Goal: Task Accomplishment & Management: Complete application form

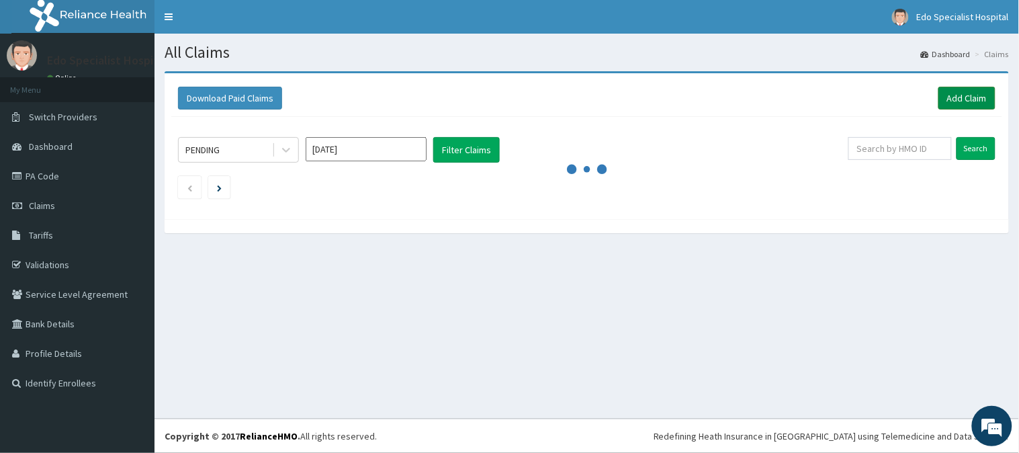
click at [955, 93] on link "Add Claim" at bounding box center [966, 98] width 57 height 23
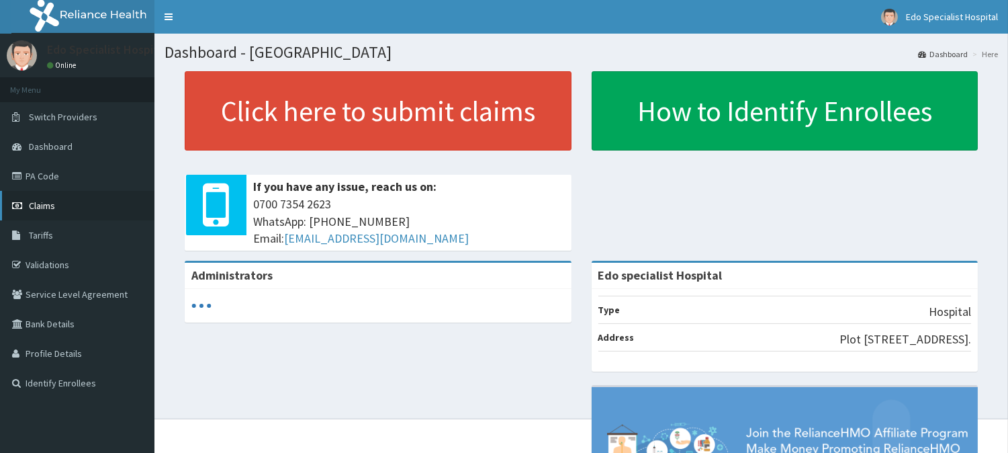
click at [55, 202] on span "Claims" at bounding box center [42, 206] width 26 height 12
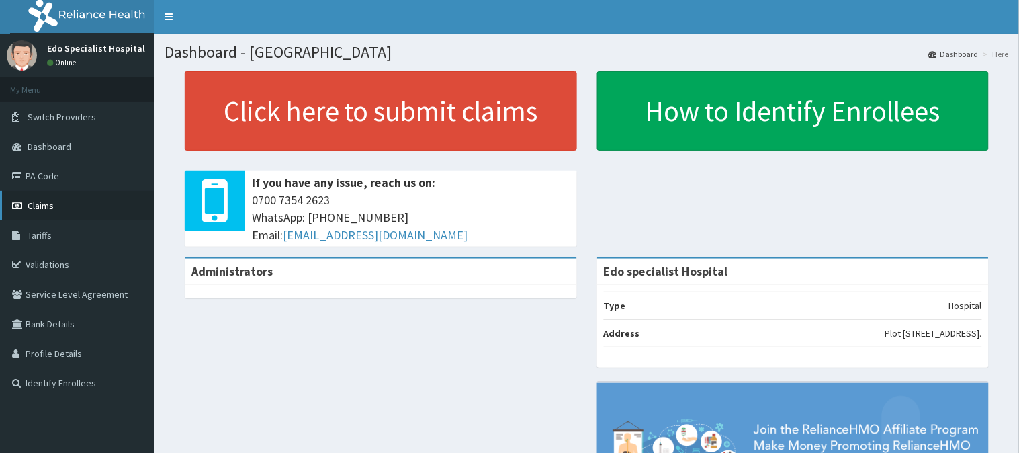
click at [32, 210] on span "Claims" at bounding box center [41, 206] width 26 height 12
click at [52, 204] on span "Claims" at bounding box center [41, 206] width 26 height 12
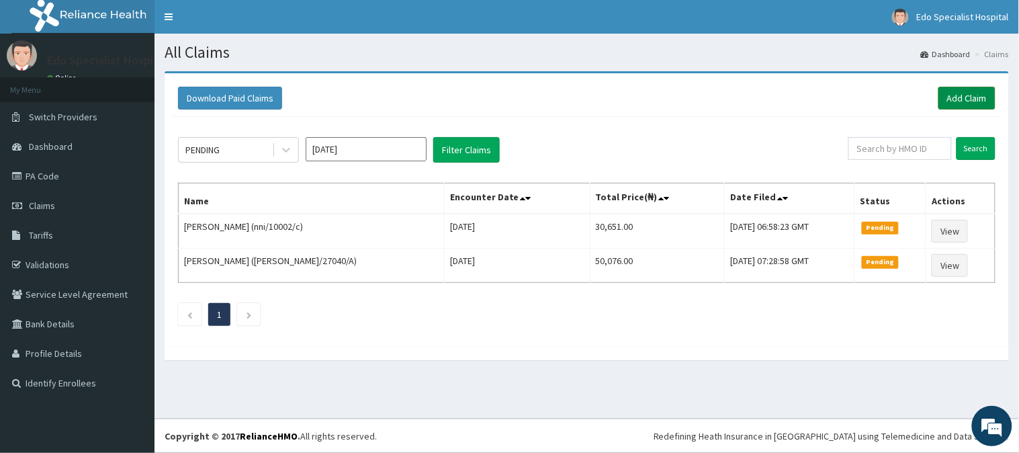
click at [969, 97] on link "Add Claim" at bounding box center [966, 98] width 57 height 23
click at [973, 95] on link "Add Claim" at bounding box center [966, 98] width 57 height 23
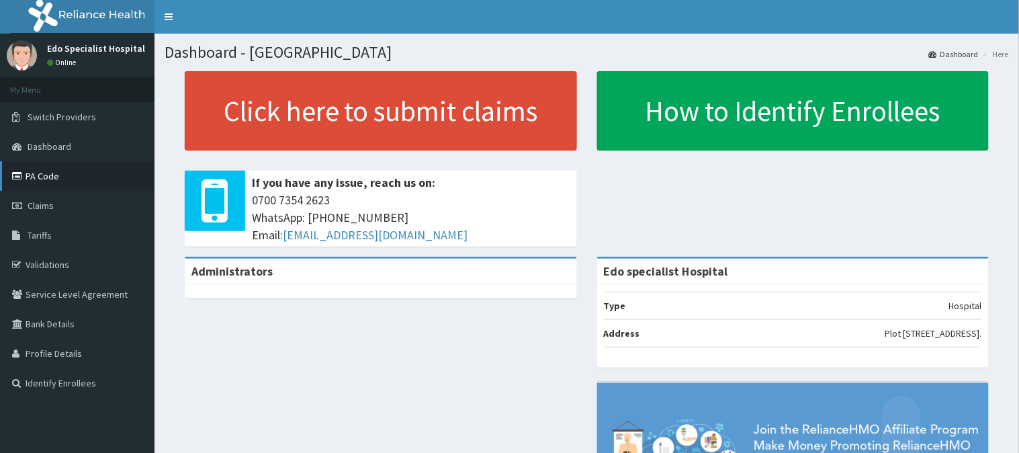
click at [54, 175] on link "PA Code" at bounding box center [77, 176] width 155 height 30
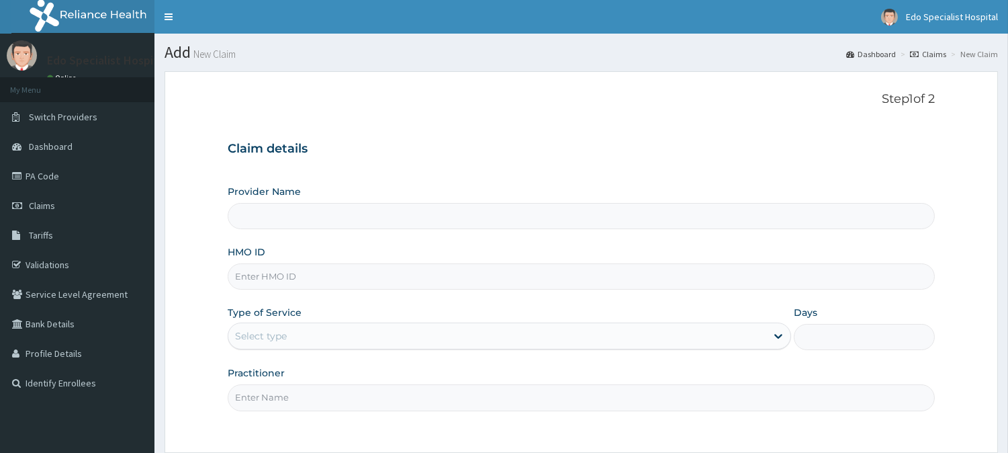
type input "Edo specialist Hospital"
click at [271, 276] on input "HMO ID" at bounding box center [581, 276] width 707 height 26
paste input "NBC/11290/D"
type input "NBC/11290/D"
click at [291, 350] on div "Type of Service Select type" at bounding box center [510, 328] width 564 height 44
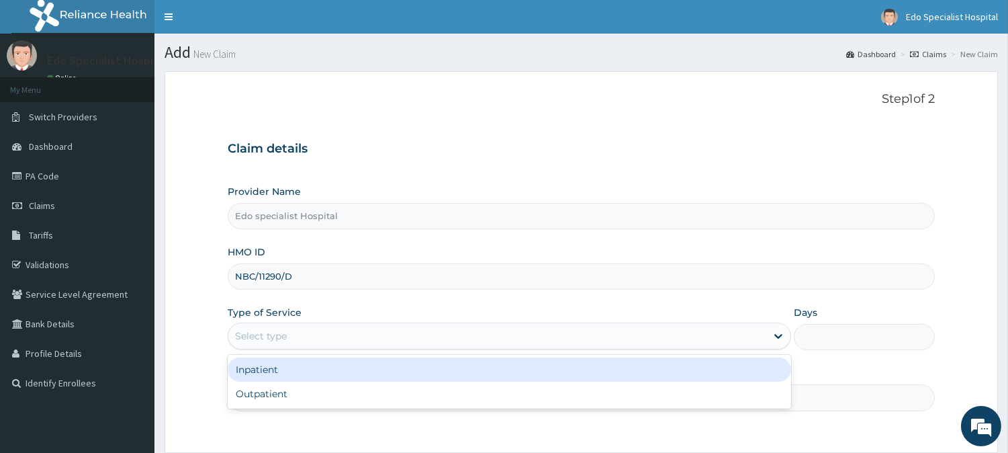
click at [288, 339] on div "Select type" at bounding box center [497, 335] width 538 height 21
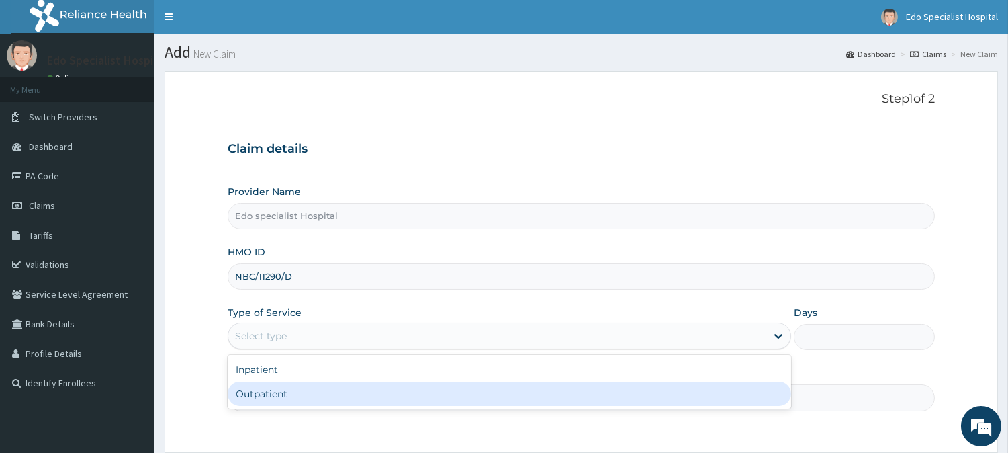
click at [259, 391] on div "Outpatient" at bounding box center [510, 394] width 564 height 24
type input "1"
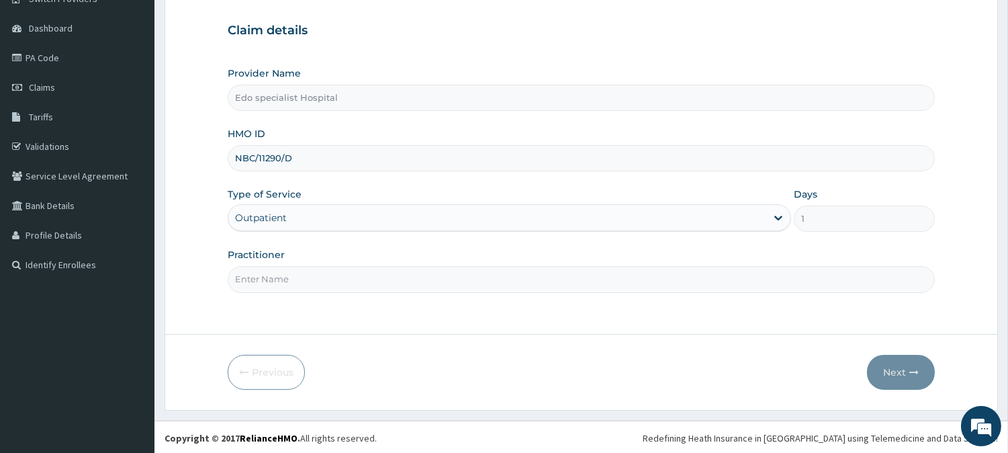
scroll to position [120, 0]
click at [263, 281] on input "Practitioner" at bounding box center [581, 278] width 707 height 26
type input "d"
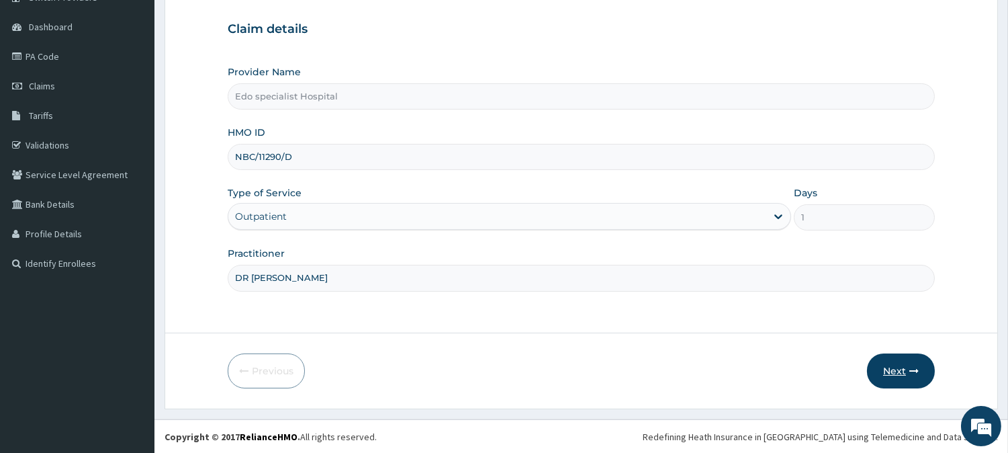
type input "DR LILIAN"
click at [897, 373] on button "Next" at bounding box center [901, 370] width 68 height 35
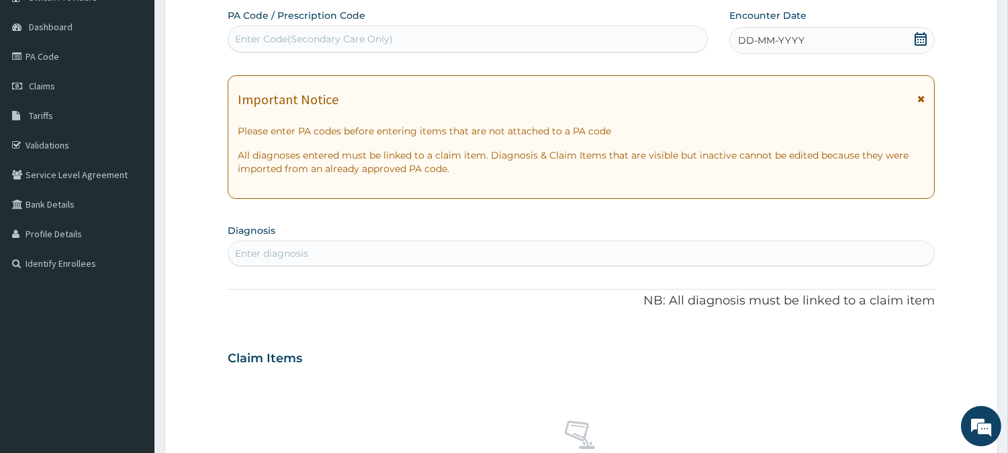
scroll to position [0, 0]
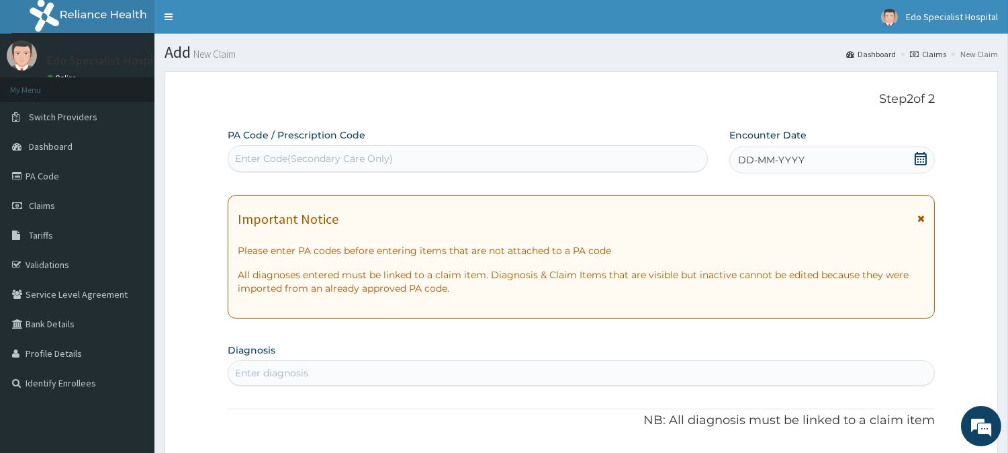
click at [282, 159] on div "Enter Code(Secondary Care Only)" at bounding box center [314, 158] width 158 height 13
paste input "PA/80519D"
type input "PA/80519D"
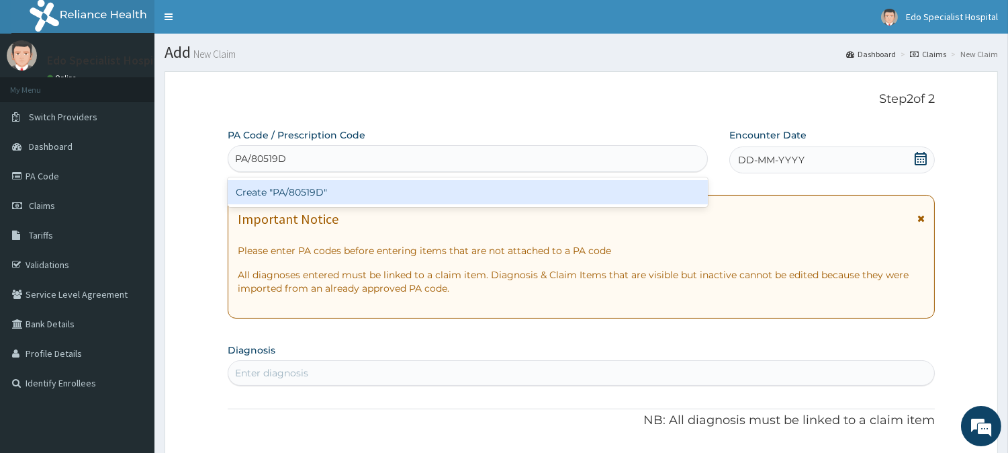
click at [282, 184] on div "Create "PA/80519D"" at bounding box center [468, 192] width 480 height 24
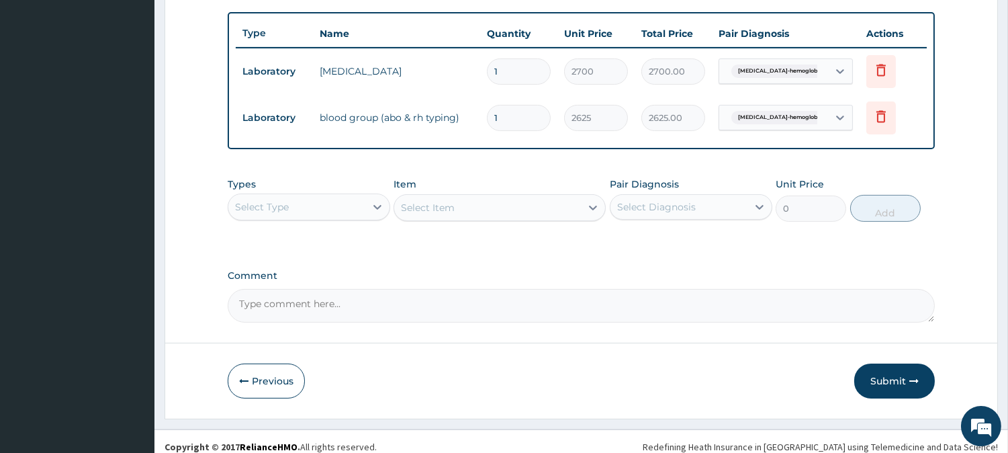
scroll to position [497, 0]
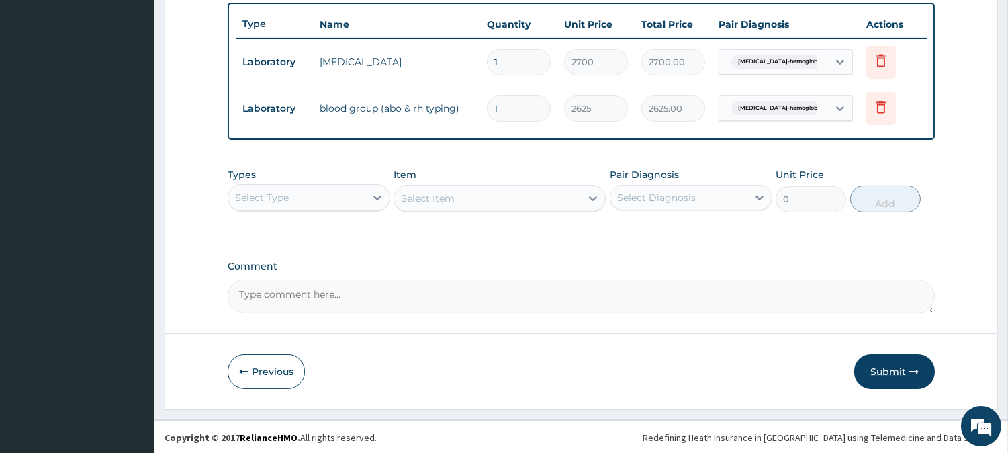
click at [889, 367] on button "Submit" at bounding box center [894, 371] width 81 height 35
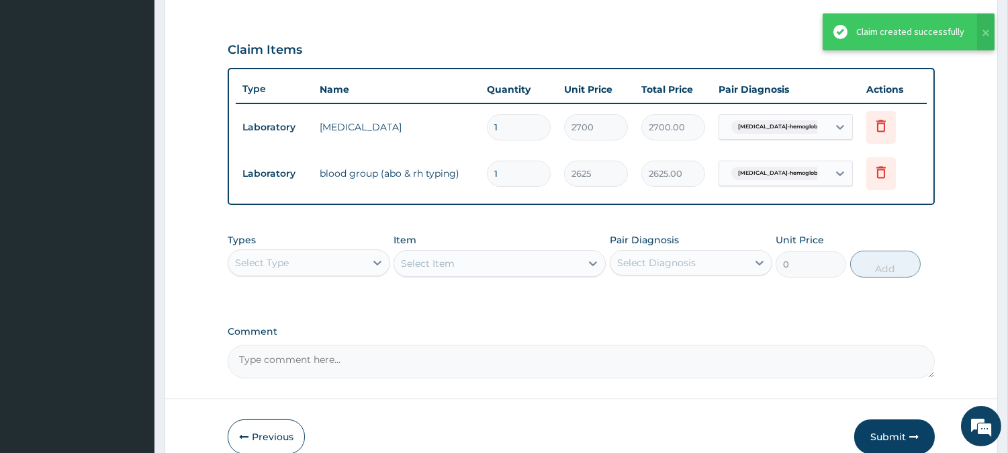
scroll to position [347, 0]
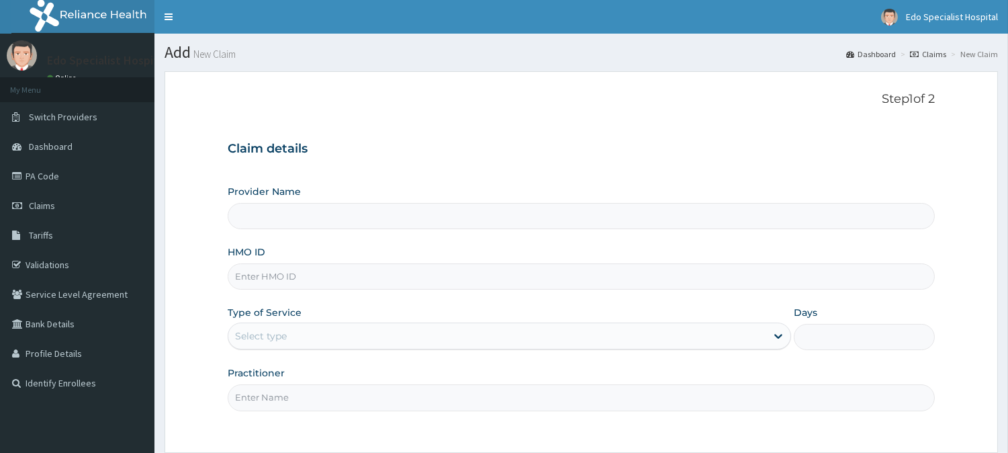
type input "Edo specialist Hospital"
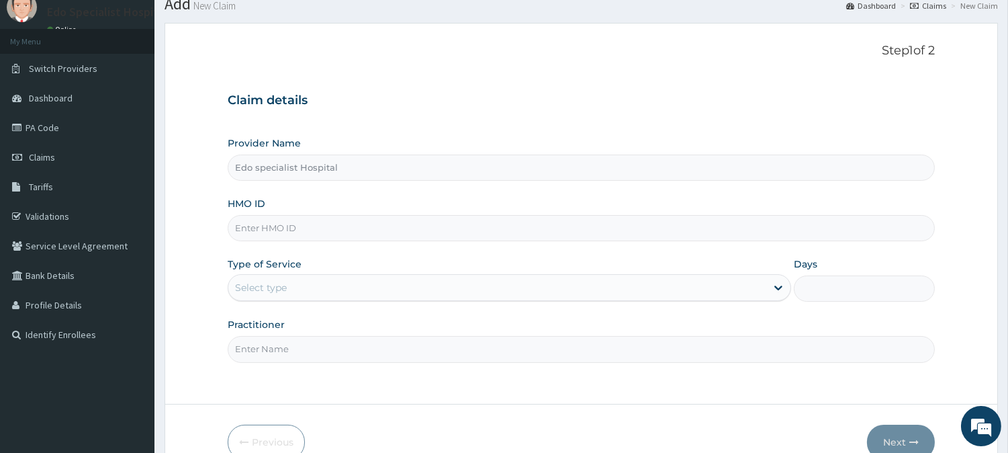
scroll to position [75, 0]
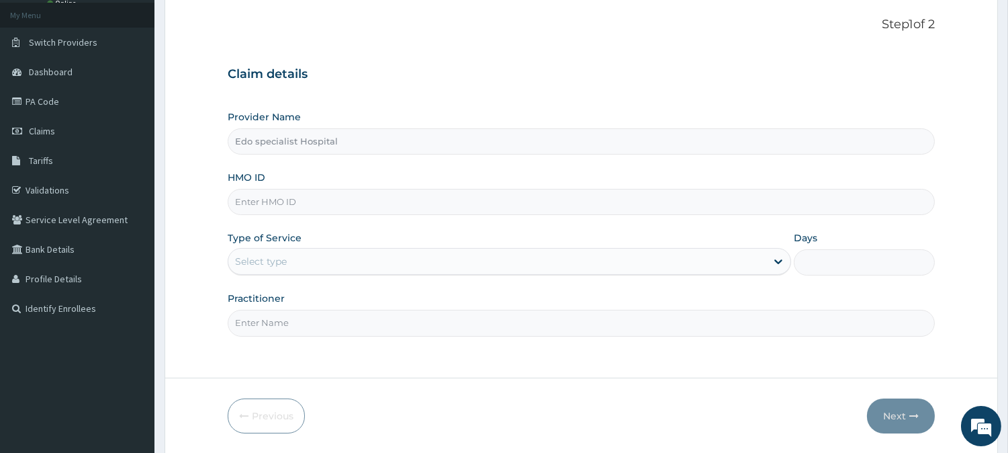
click at [266, 193] on input "HMO ID" at bounding box center [581, 202] width 707 height 26
paste input "NBC/11290/C"
type input "NBC/11290/C"
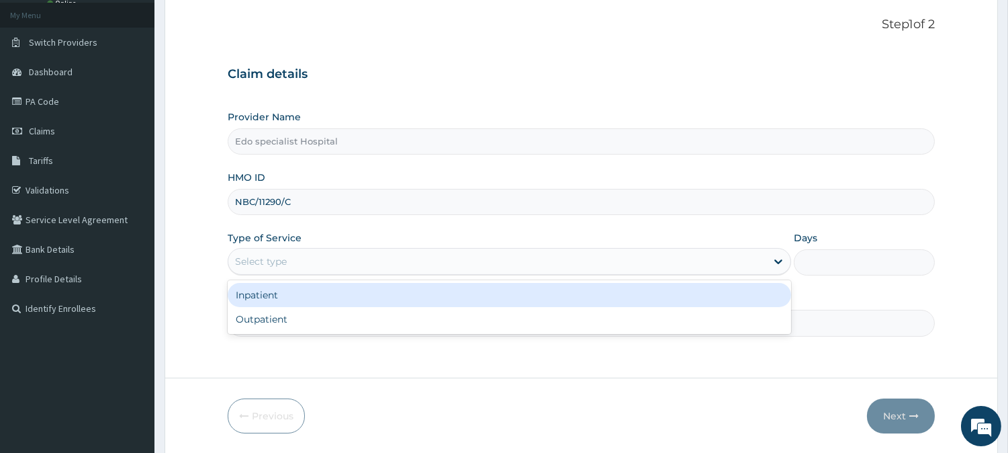
click at [290, 258] on div "Select type" at bounding box center [497, 261] width 538 height 21
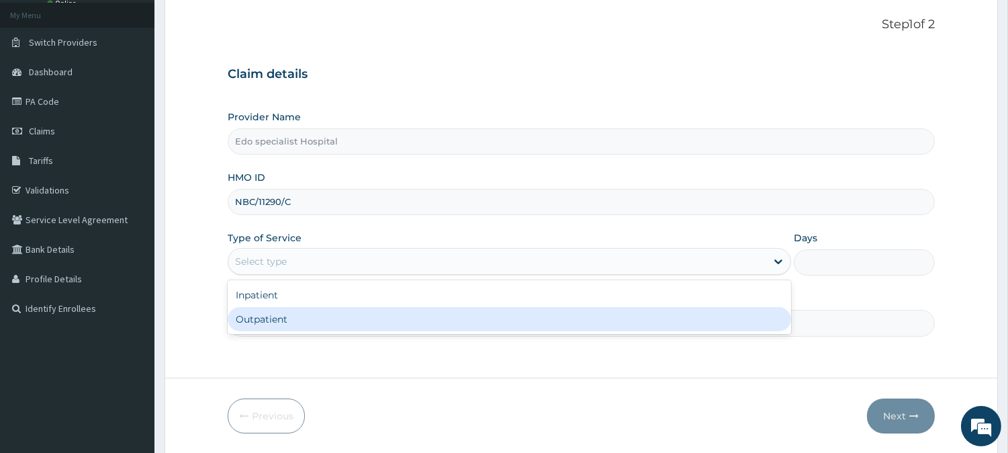
click at [261, 320] on div "Outpatient" at bounding box center [510, 319] width 564 height 24
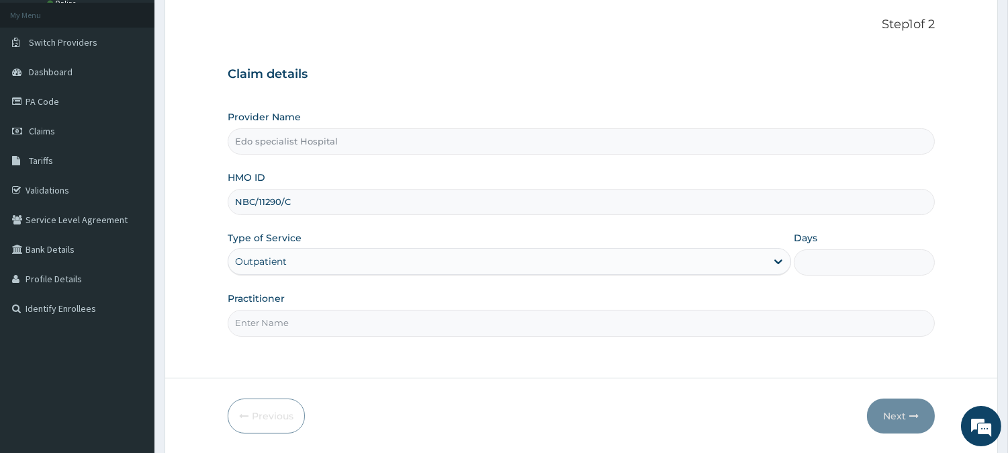
type input "1"
click at [304, 324] on input "Practitioner" at bounding box center [581, 323] width 707 height 26
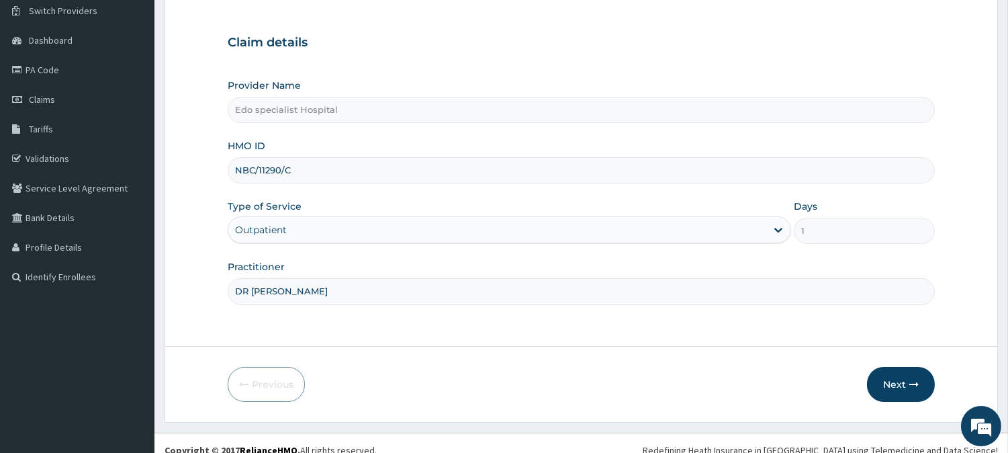
scroll to position [120, 0]
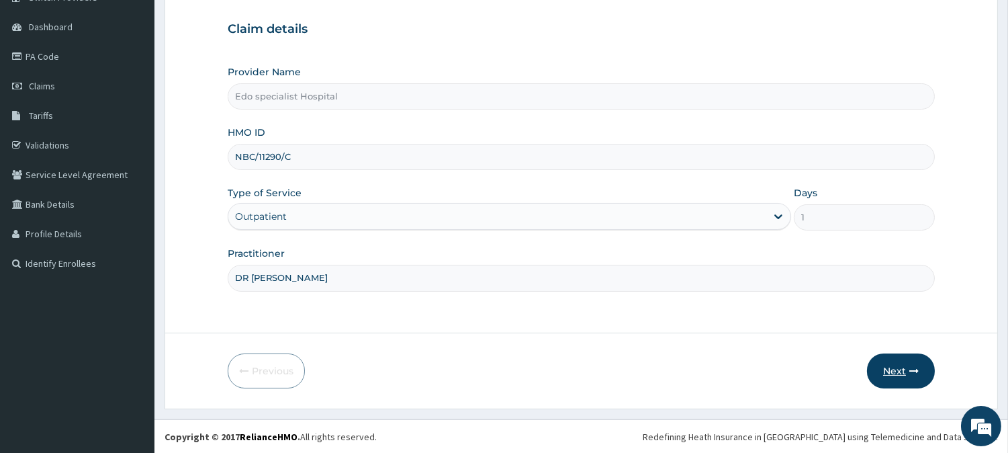
type input "DR LILIAN"
click at [897, 369] on button "Next" at bounding box center [901, 370] width 68 height 35
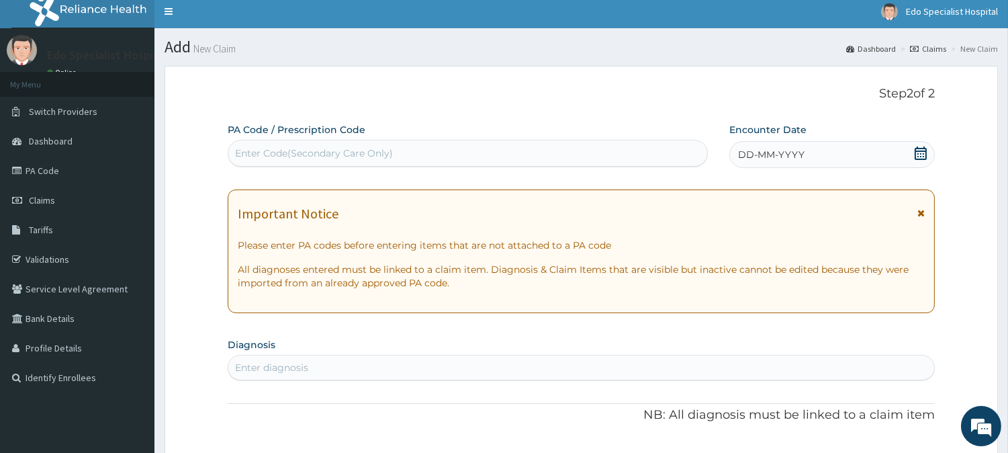
scroll to position [0, 0]
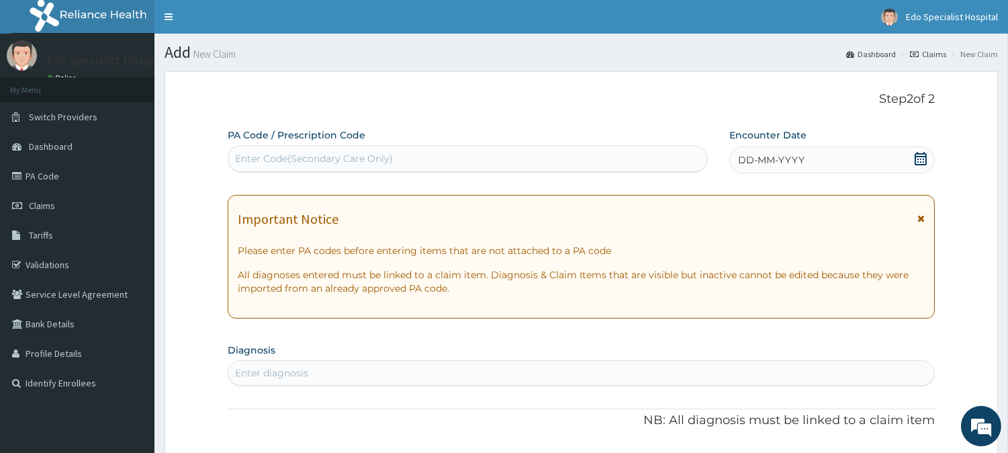
click at [314, 156] on div "Enter Code(Secondary Care Only)" at bounding box center [314, 158] width 158 height 13
paste input "PA/BDB5F0"
type input "PA/BDB5F0"
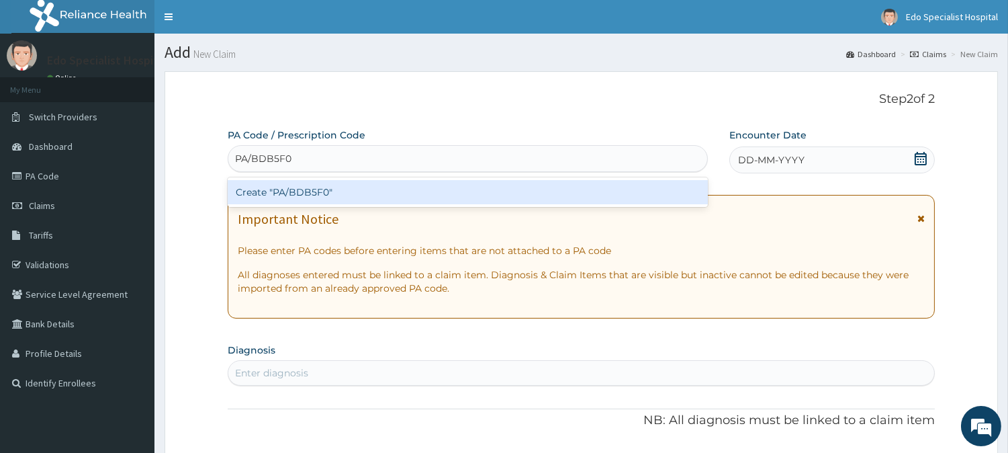
click at [297, 195] on div "Create "PA/BDB5F0"" at bounding box center [468, 192] width 480 height 24
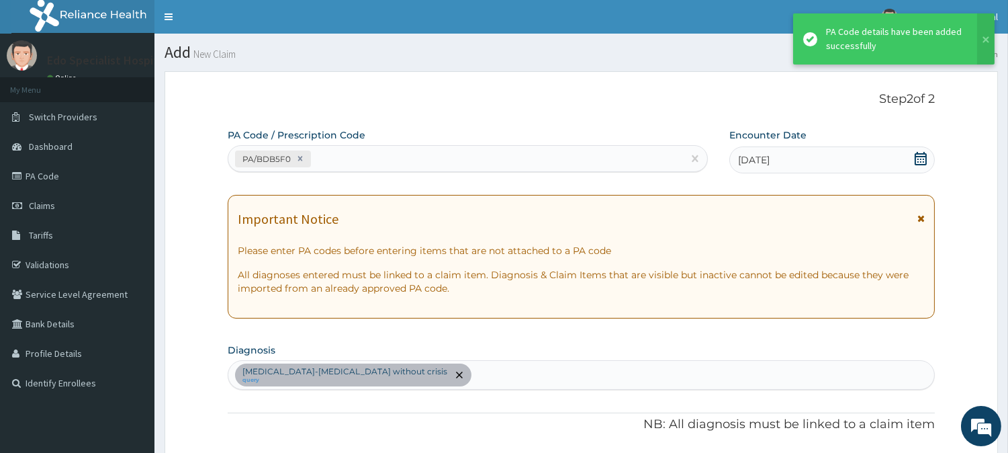
scroll to position [378, 0]
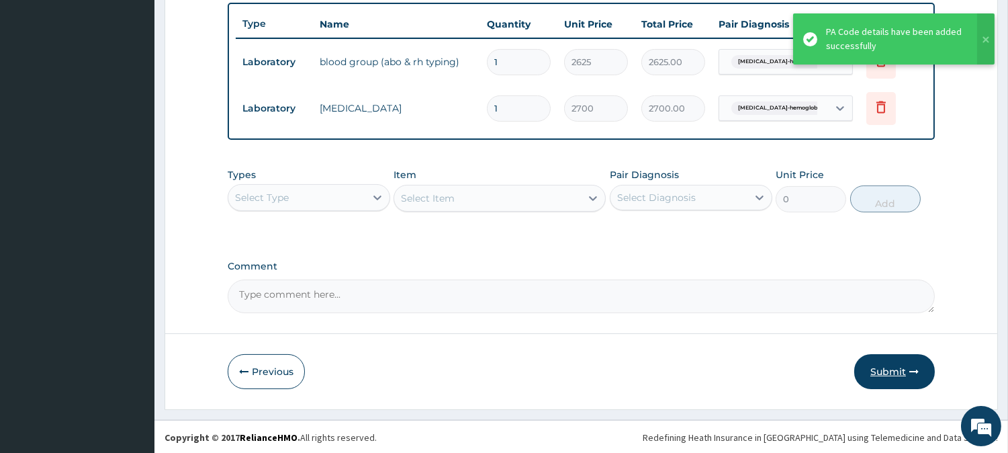
click at [888, 365] on button "Submit" at bounding box center [894, 371] width 81 height 35
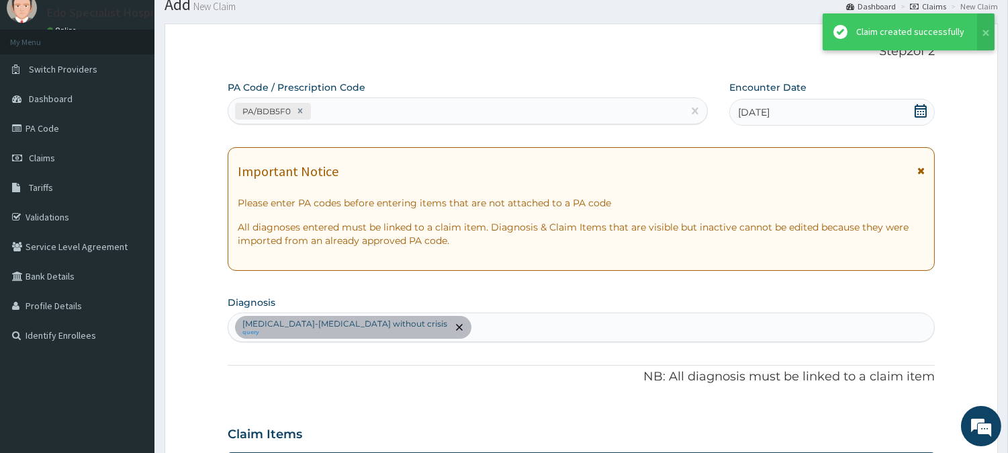
scroll to position [497, 0]
